Goal: Navigation & Orientation: Go to known website

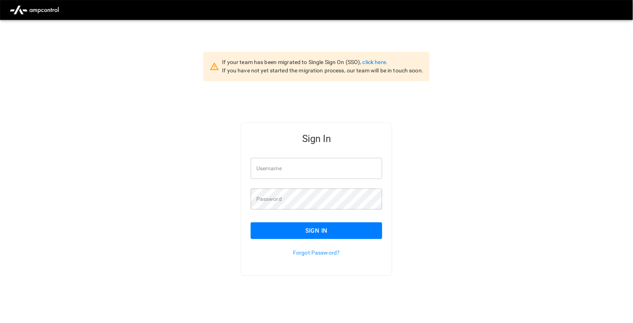
type input "**********"
click at [281, 231] on button "Sign In" at bounding box center [316, 231] width 131 height 17
